Goal: Check status

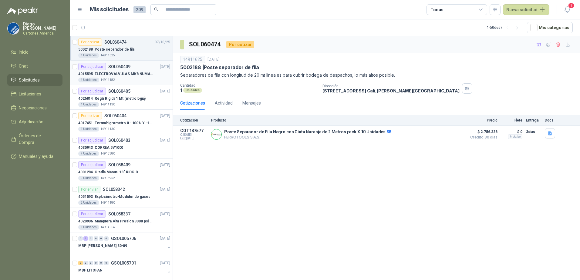
click at [139, 70] on div "4015595 | ELECTROVALVULAS MK8 NUMATICS" at bounding box center [124, 73] width 92 height 7
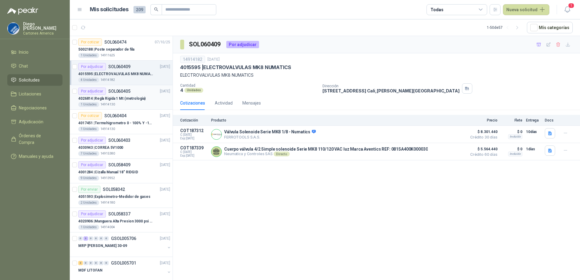
click at [134, 95] on div "4026814 | Regla Rigida 1 Mt (metrologia)" at bounding box center [124, 98] width 92 height 7
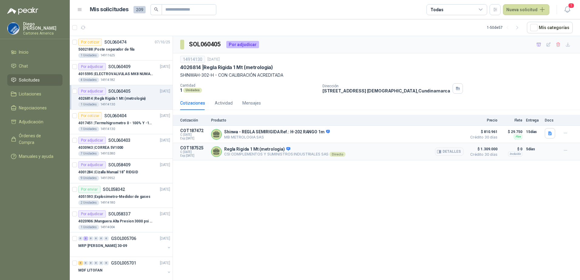
click at [239, 158] on div "Regla Rigida 1 Mt (metrologia) CSI COMPLEMENTOS Y SUMINISTROS INDUSTRIALES SAS …" at bounding box center [337, 152] width 252 height 12
click at [333, 154] on div "Directo" at bounding box center [337, 154] width 16 height 5
click at [453, 153] on button "Detalles" at bounding box center [449, 152] width 28 height 8
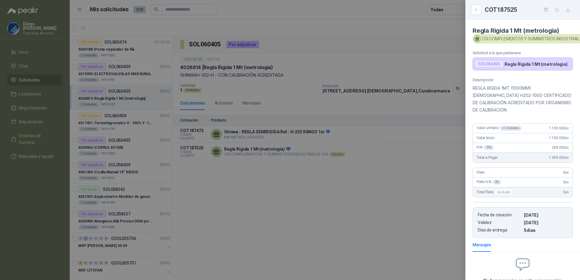
click at [394, 185] on div at bounding box center [290, 140] width 580 height 280
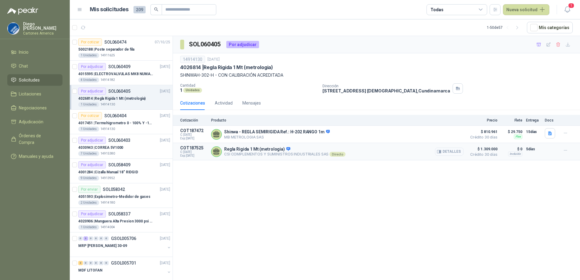
click at [450, 152] on button "Detalles" at bounding box center [449, 152] width 28 height 8
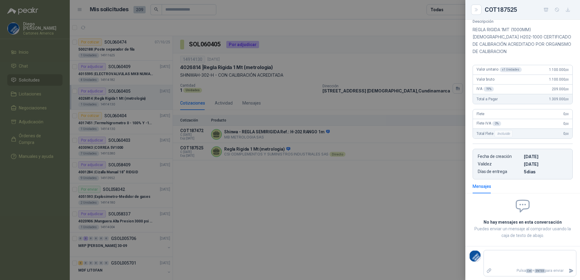
scroll to position [0, 0]
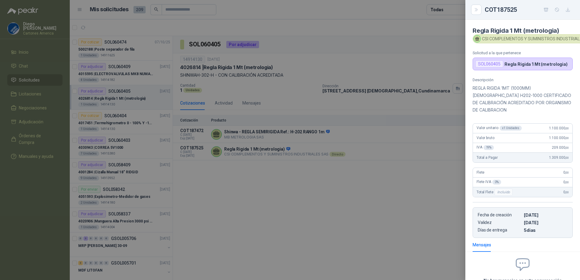
click at [400, 204] on div at bounding box center [290, 140] width 580 height 280
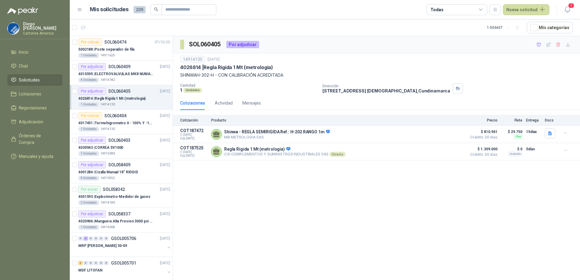
click at [298, 196] on div "SOL060405 Por adjudicar 14914130 [DATE] 4026814 | Regla Rigida 1 Mt (metrologia…" at bounding box center [376, 159] width 407 height 246
click at [236, 216] on div "SOL060405 Por adjudicar 14914130 [DATE] 4026814 | Regla Rigida 1 Mt (metrologia…" at bounding box center [376, 159] width 407 height 246
